Goal: Task Accomplishment & Management: Use online tool/utility

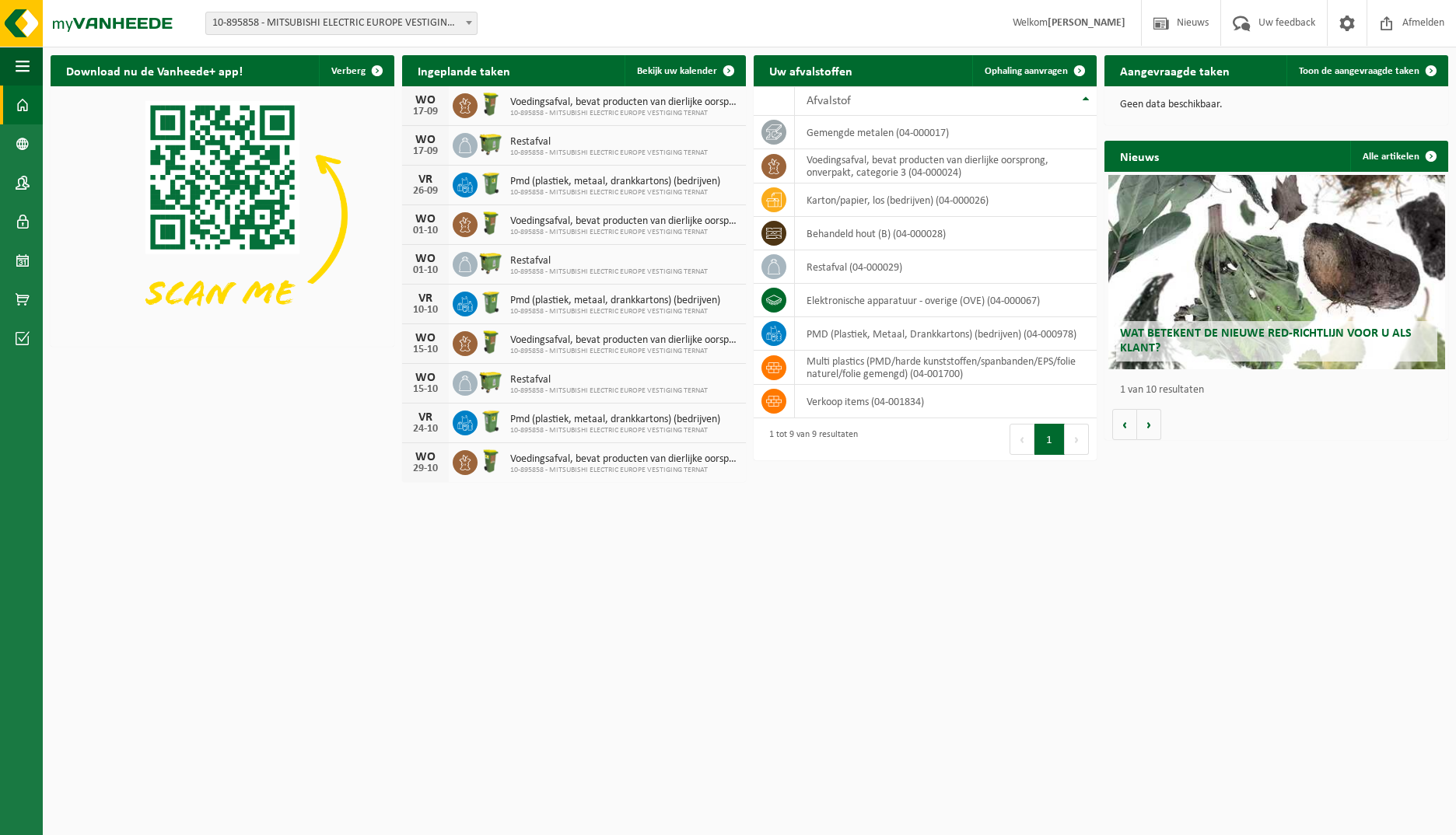
click at [19, 104] on span at bounding box center [22, 104] width 14 height 39
click at [1019, 67] on span "Ophaling aanvragen" at bounding box center [1026, 72] width 84 height 10
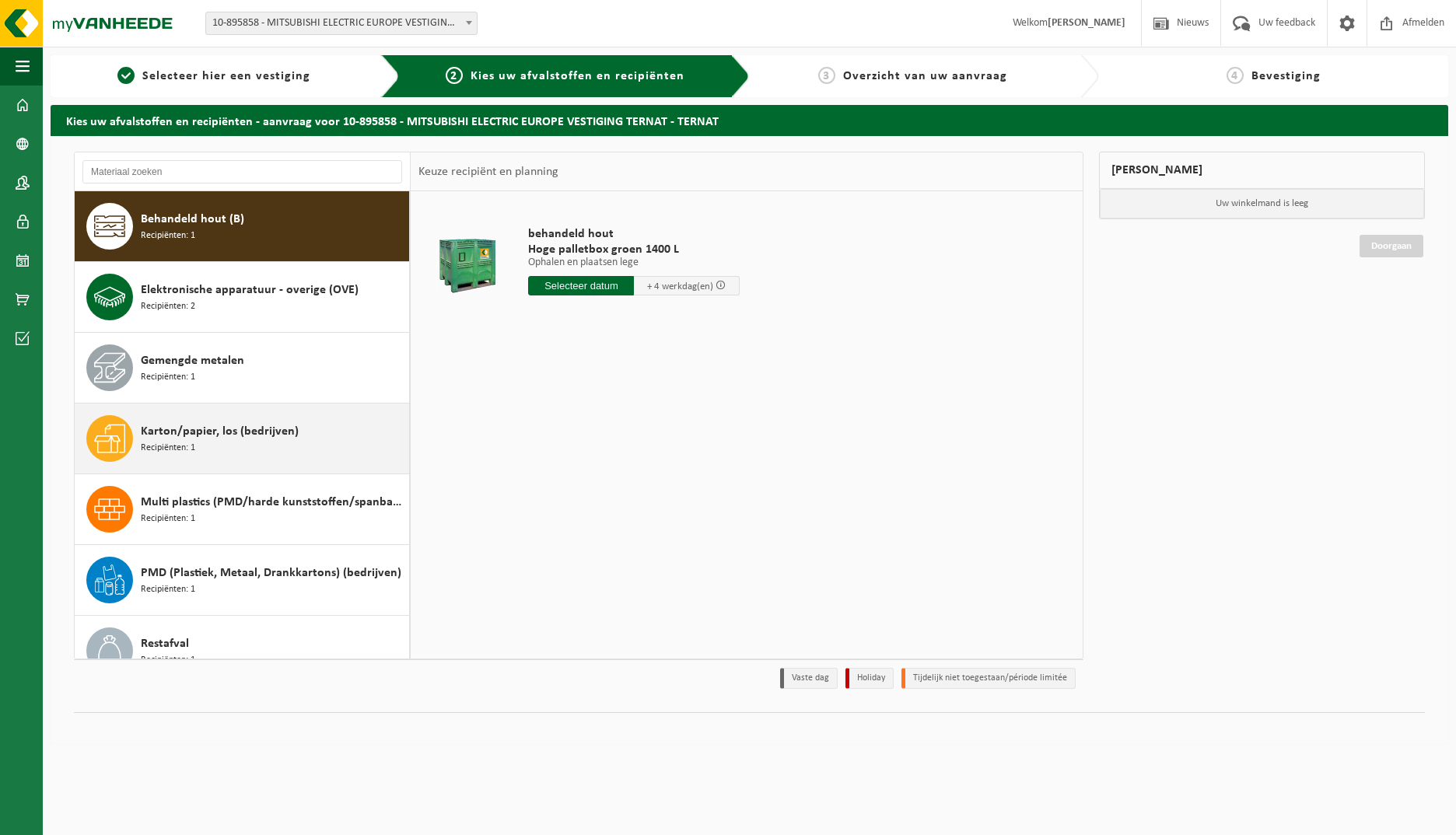
click at [163, 441] on span "Recipiënten: 1" at bounding box center [167, 448] width 54 height 15
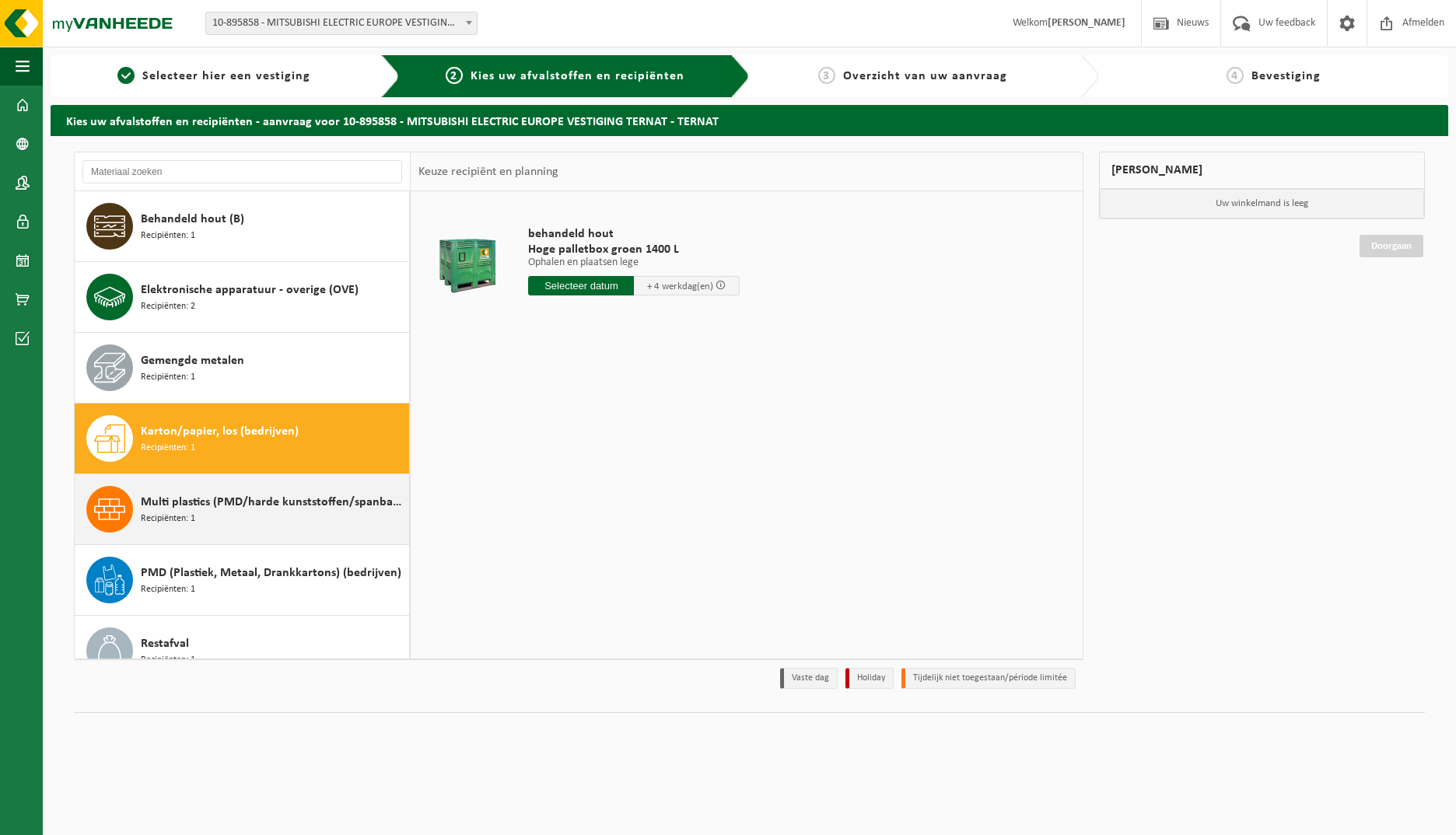
scroll to position [98, 0]
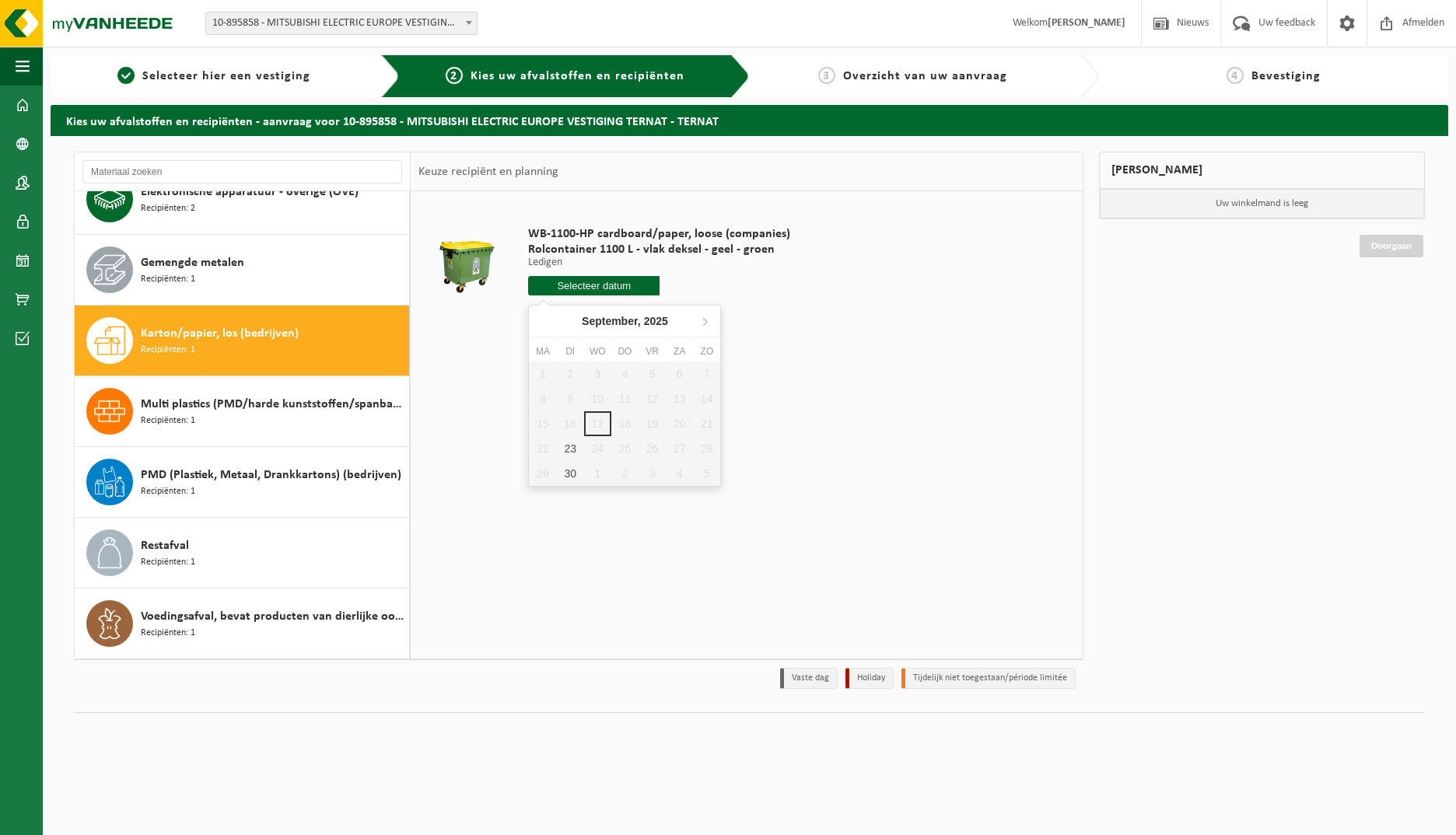
click at [638, 288] on input "text" at bounding box center [594, 285] width 131 height 20
click at [572, 450] on div "23" at bounding box center [571, 448] width 28 height 25
type input "Van 2025-09-23"
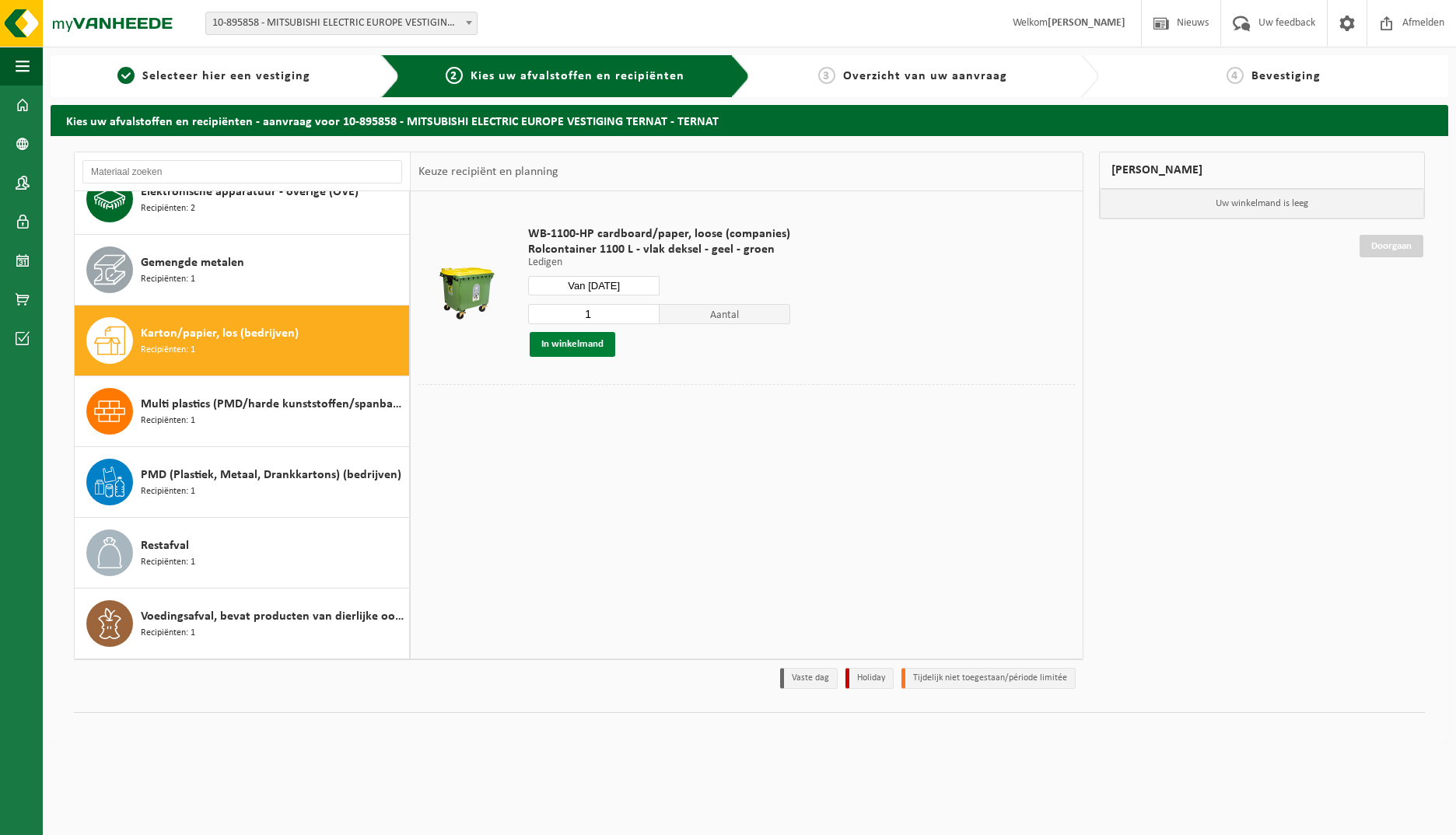
click at [588, 341] on button "In winkelmand" at bounding box center [572, 344] width 85 height 25
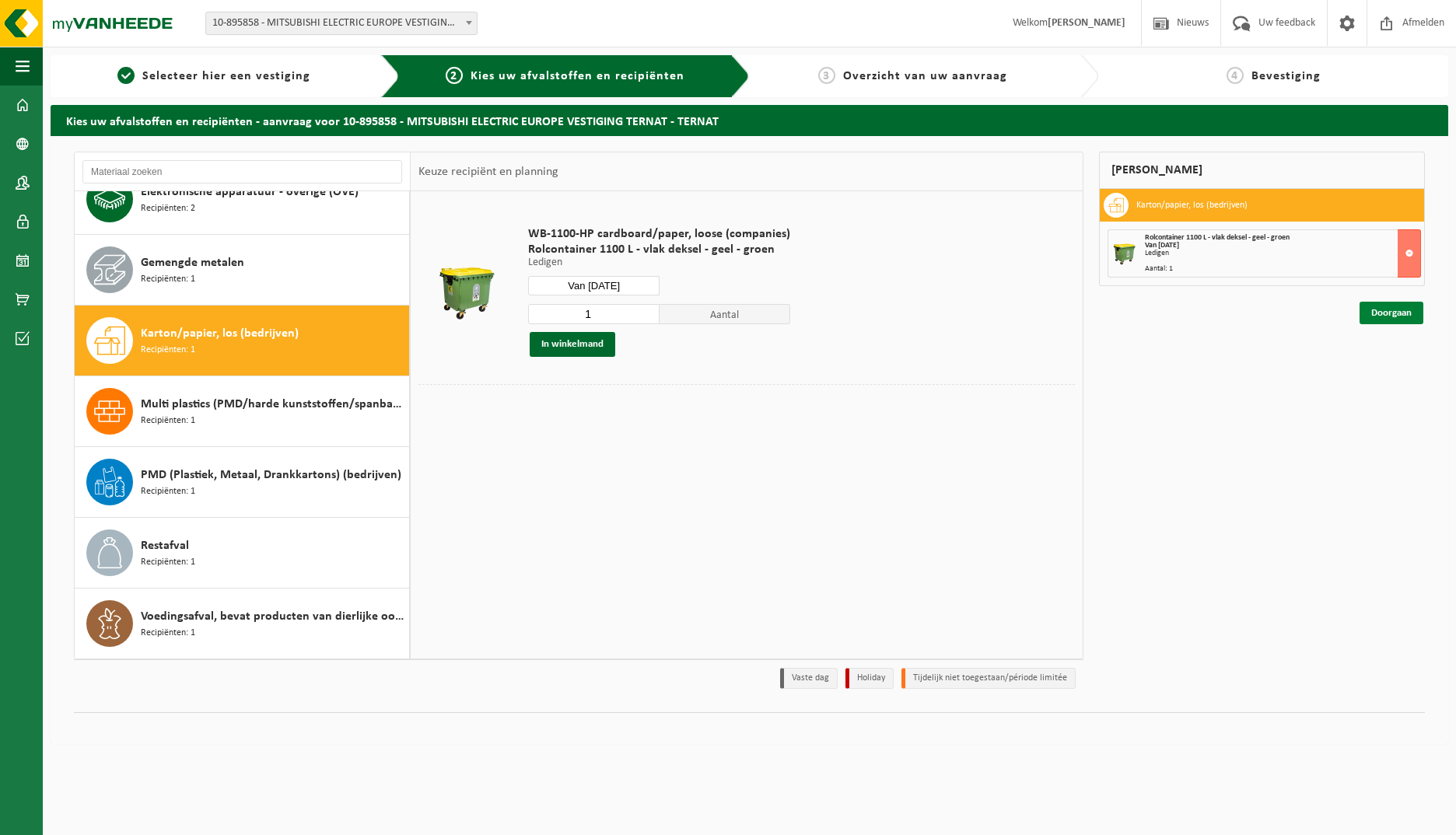
click at [1384, 308] on link "Doorgaan" at bounding box center [1391, 313] width 64 height 22
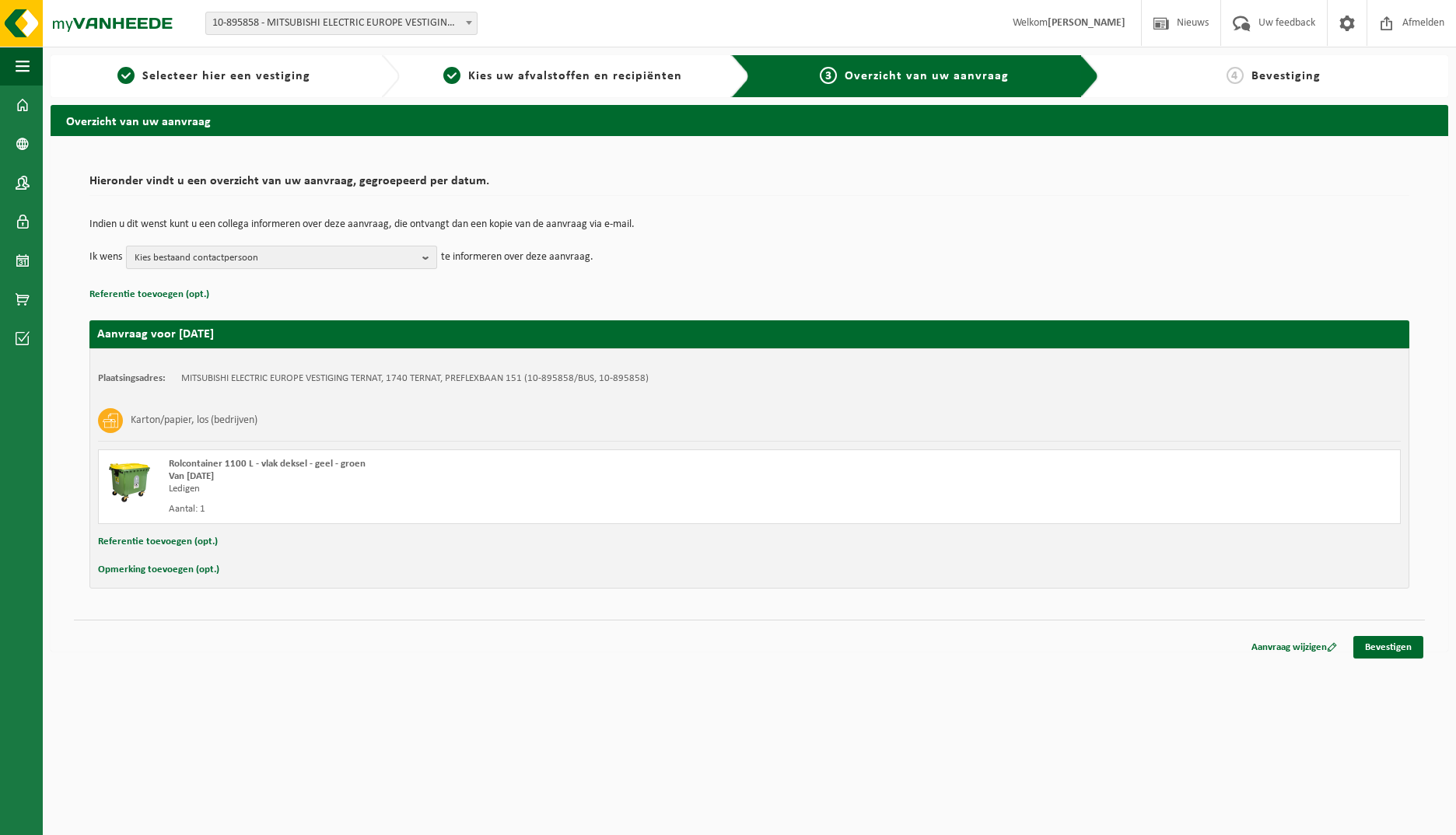
click at [421, 256] on button "Kies bestaand contactpersoon" at bounding box center [281, 257] width 311 height 23
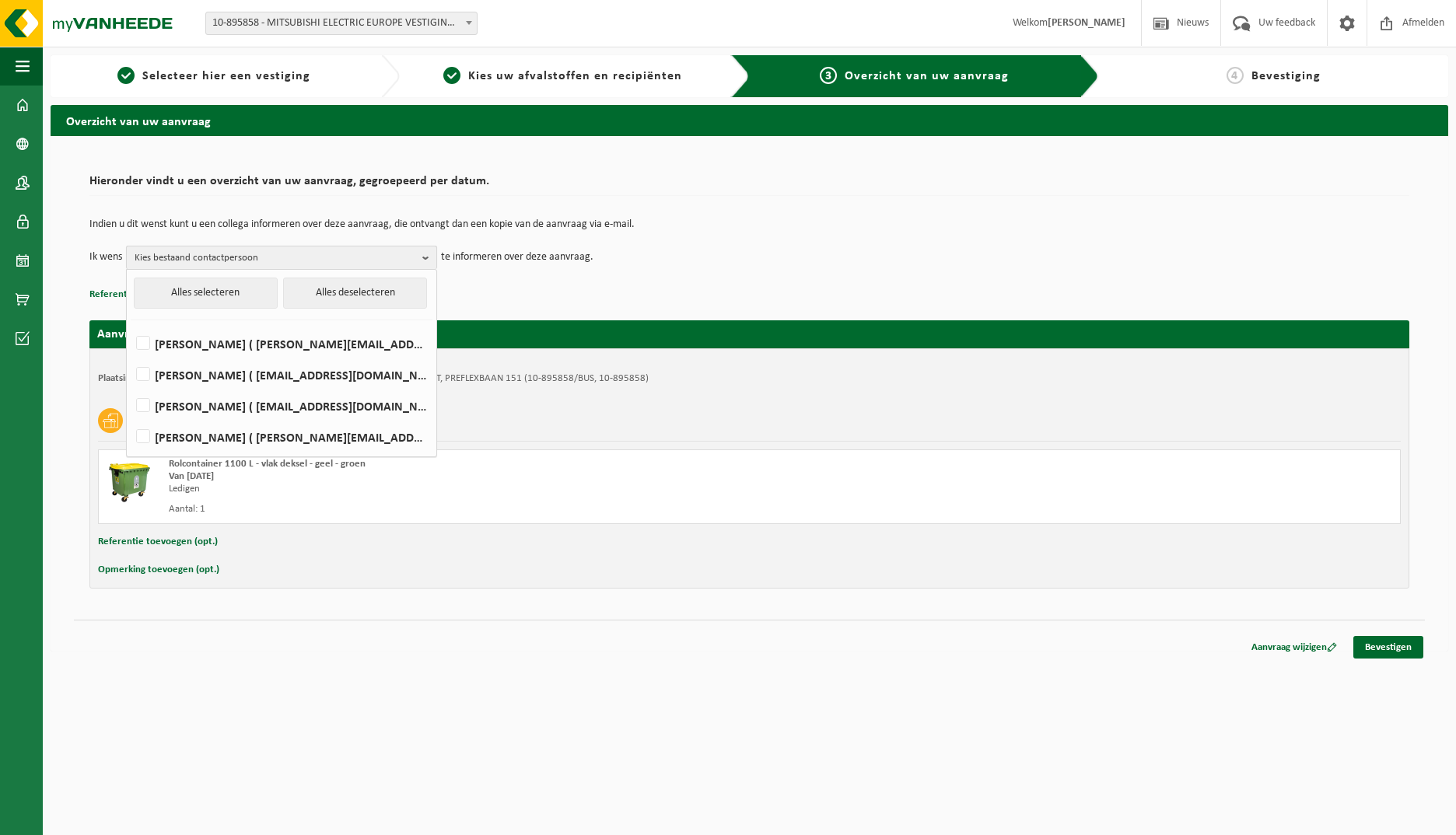
click at [419, 263] on button "Kies bestaand contactpersoon" at bounding box center [281, 257] width 311 height 23
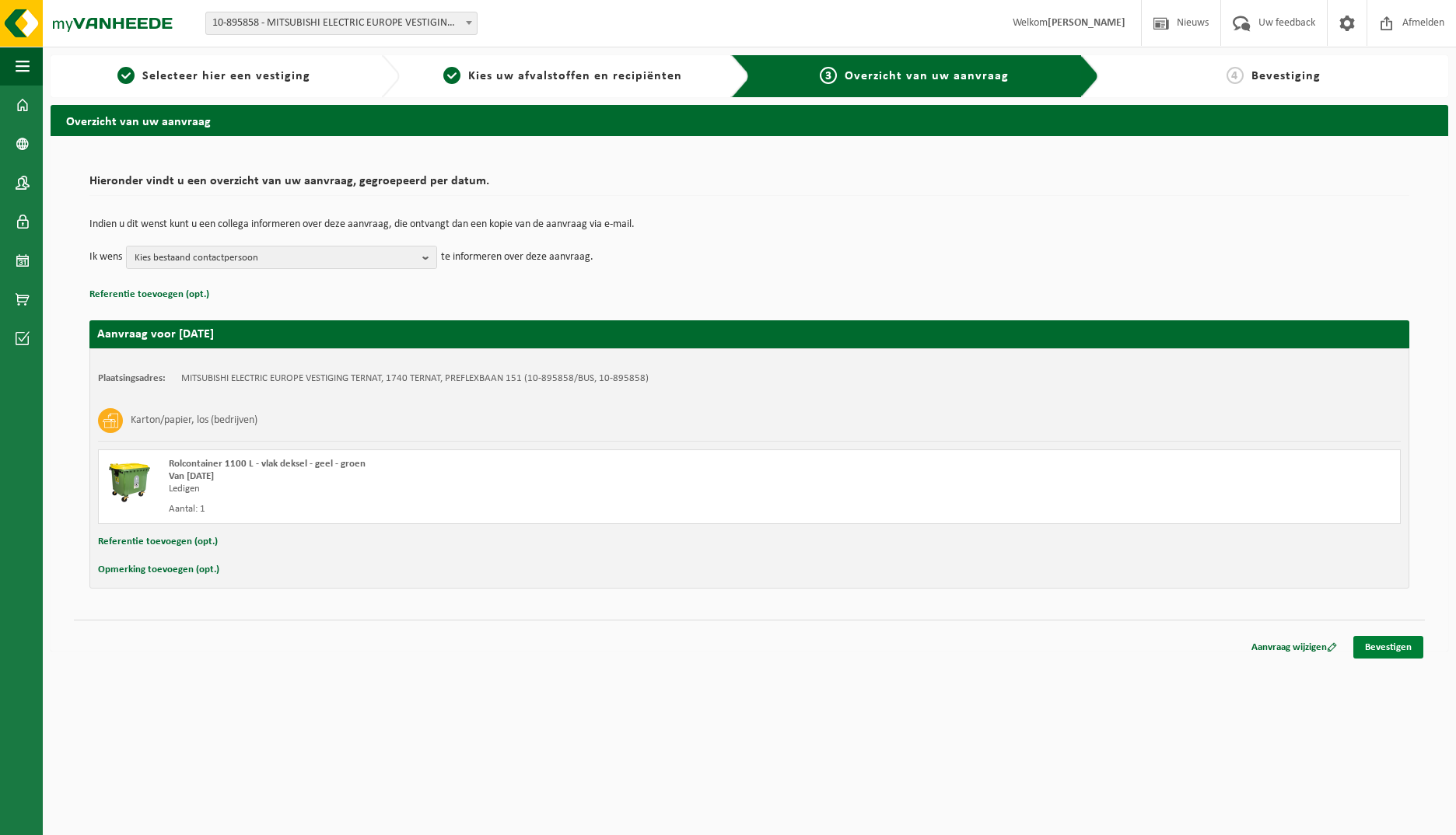
click at [1389, 651] on link "Bevestigen" at bounding box center [1388, 647] width 70 height 22
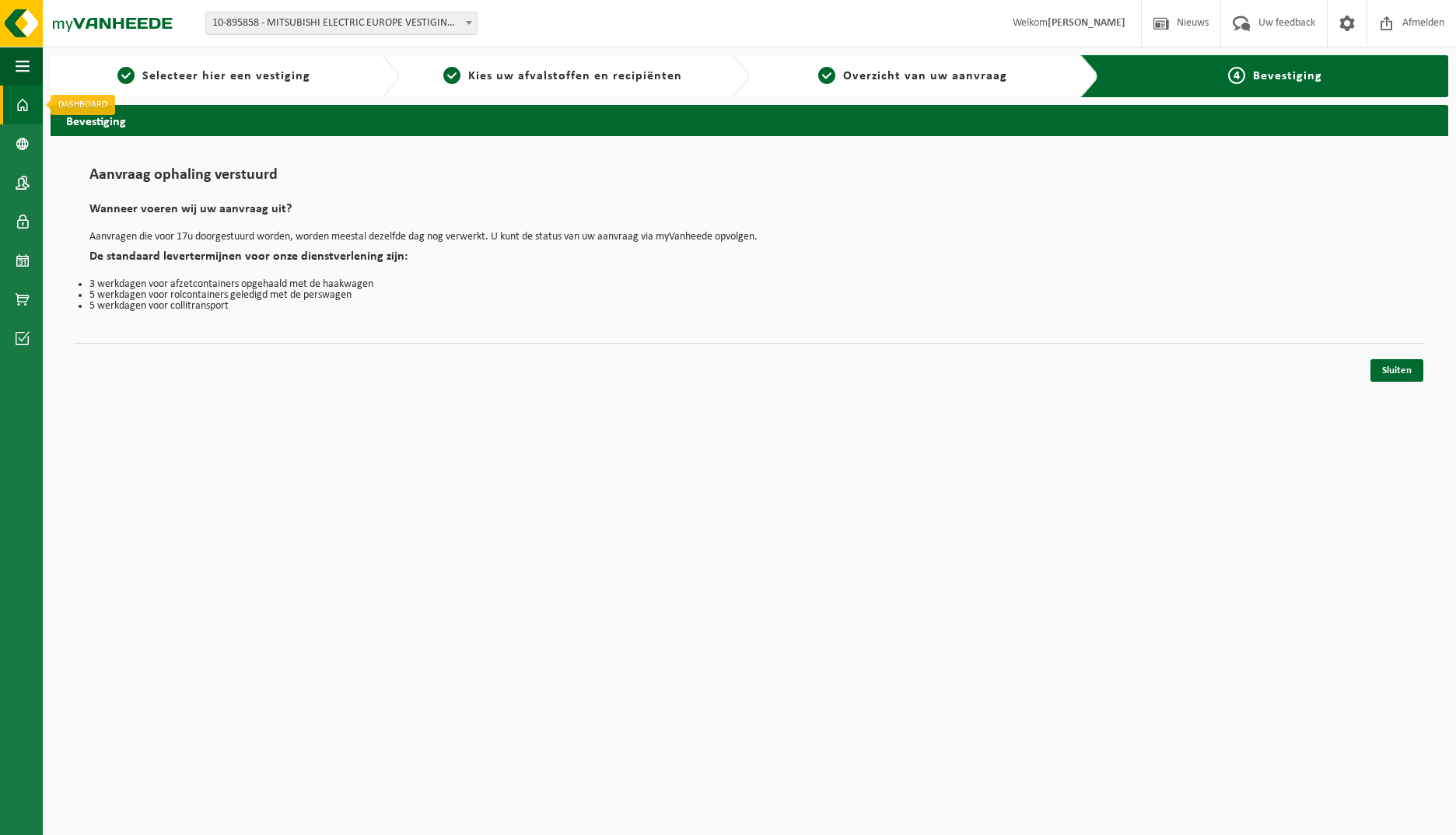
click at [17, 101] on span at bounding box center [22, 104] width 14 height 39
